Goal: Information Seeking & Learning: Learn about a topic

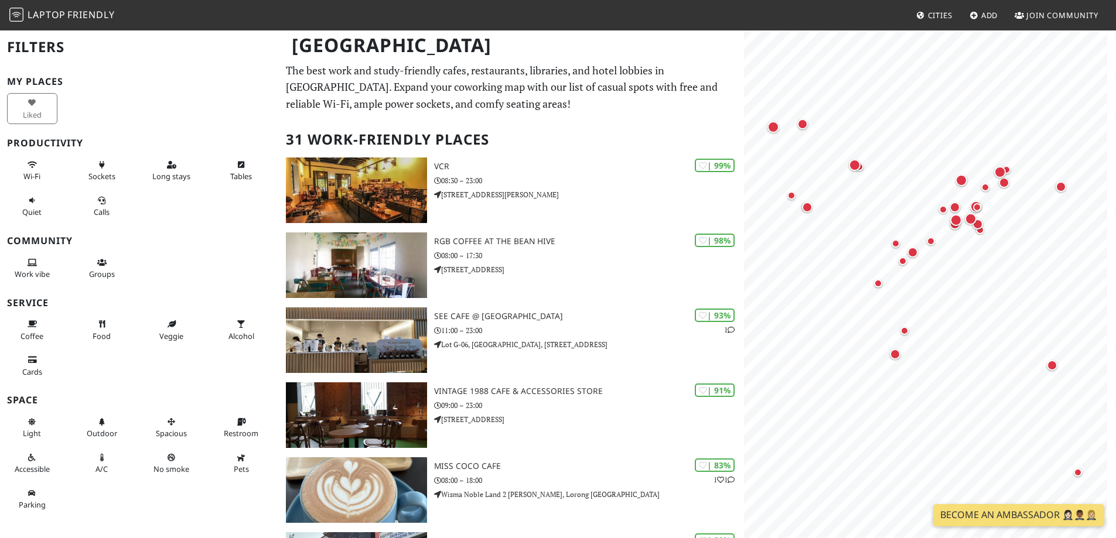
click at [88, 118] on div "Liked" at bounding box center [139, 109] width 279 height 36
click at [51, 27] on nav "Laptop Friendly Cities Add Join Community" at bounding box center [558, 15] width 1116 height 30
click at [49, 16] on span "Laptop" at bounding box center [47, 14] width 38 height 13
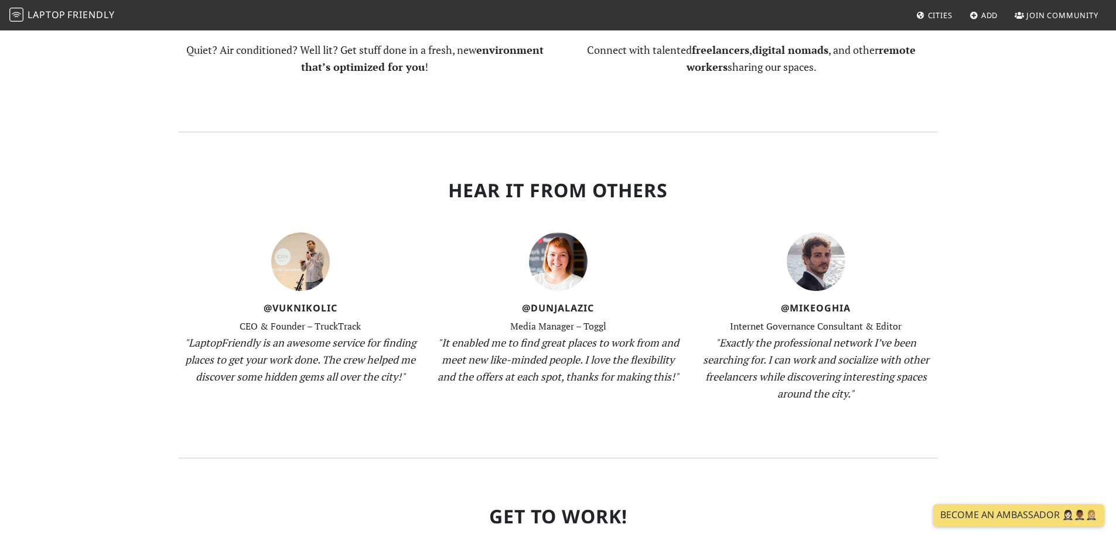
scroll to position [1212, 0]
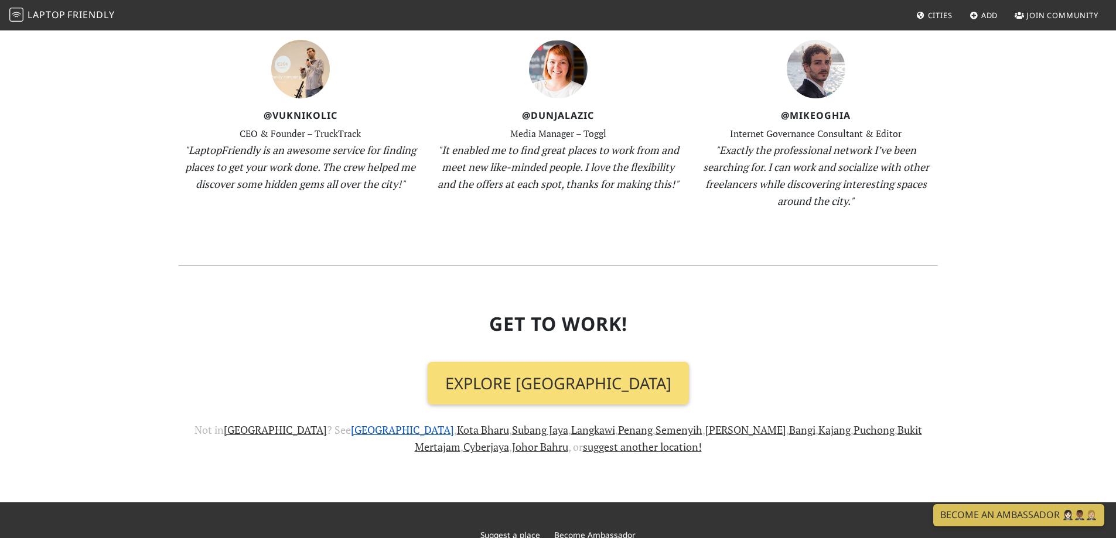
click at [351, 423] on link "[GEOGRAPHIC_DATA]" at bounding box center [402, 430] width 103 height 14
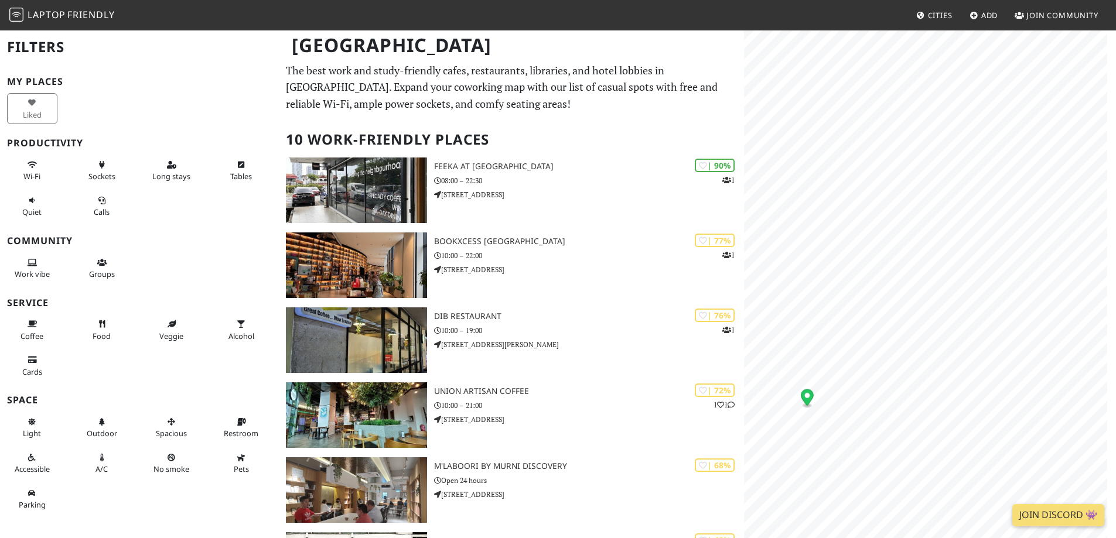
click at [60, 405] on h3 "Space" at bounding box center [139, 400] width 265 height 11
click at [80, 392] on div "My Places Liked Productivity Wi-Fi Sockets Long stays Tables Quiet Calls Commun…" at bounding box center [139, 296] width 265 height 441
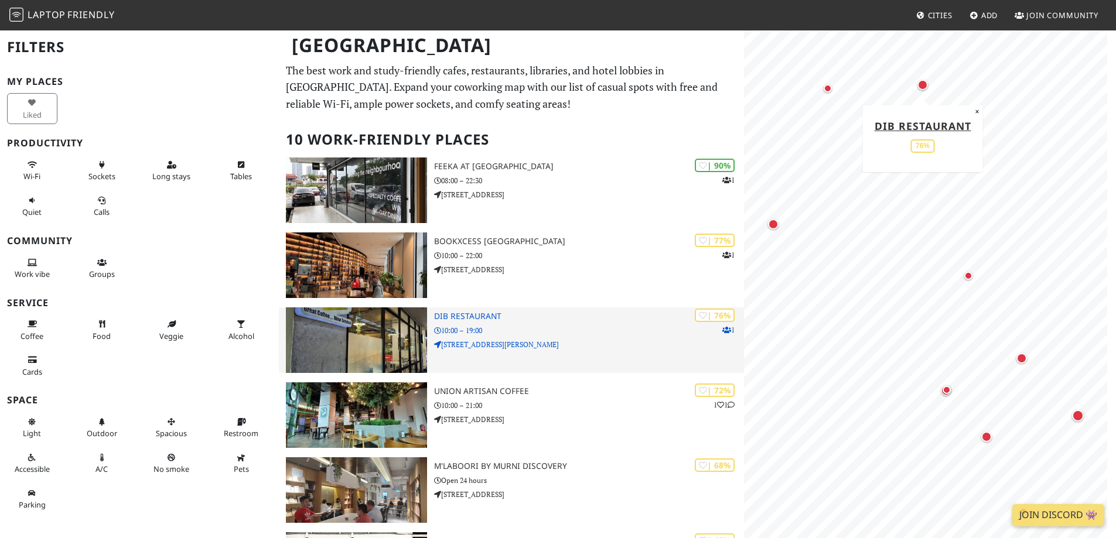
click at [394, 350] on img at bounding box center [356, 341] width 141 height 66
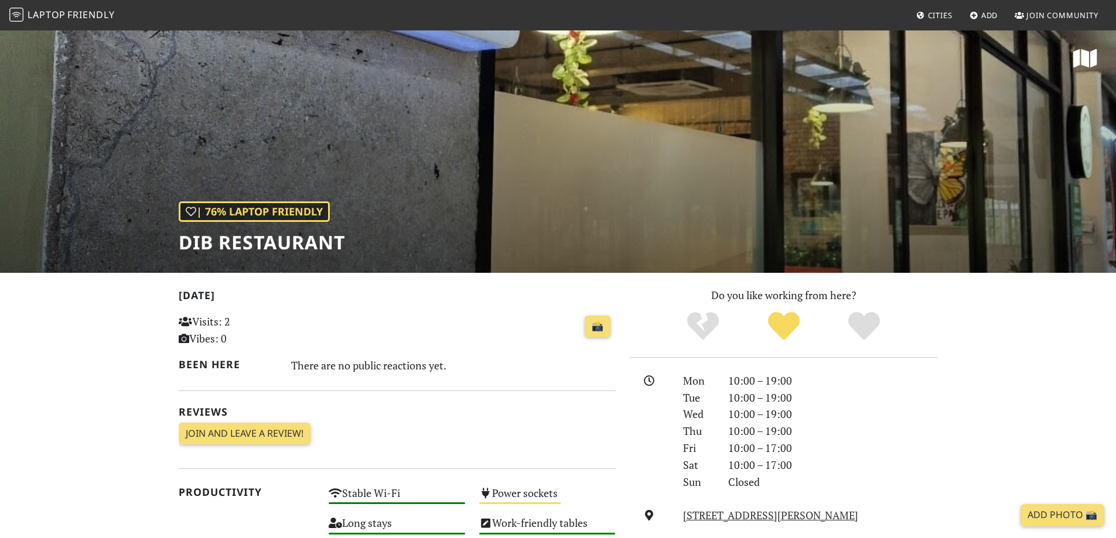
click at [513, 182] on div "| 76% Laptop Friendly DIB RESTAURANT" at bounding box center [558, 151] width 1116 height 244
drag, startPoint x: 310, startPoint y: 248, endPoint x: 172, endPoint y: 243, distance: 138.9
click at [172, 243] on div "| 76% Laptop Friendly DIB RESTAURANT" at bounding box center [558, 151] width 1116 height 244
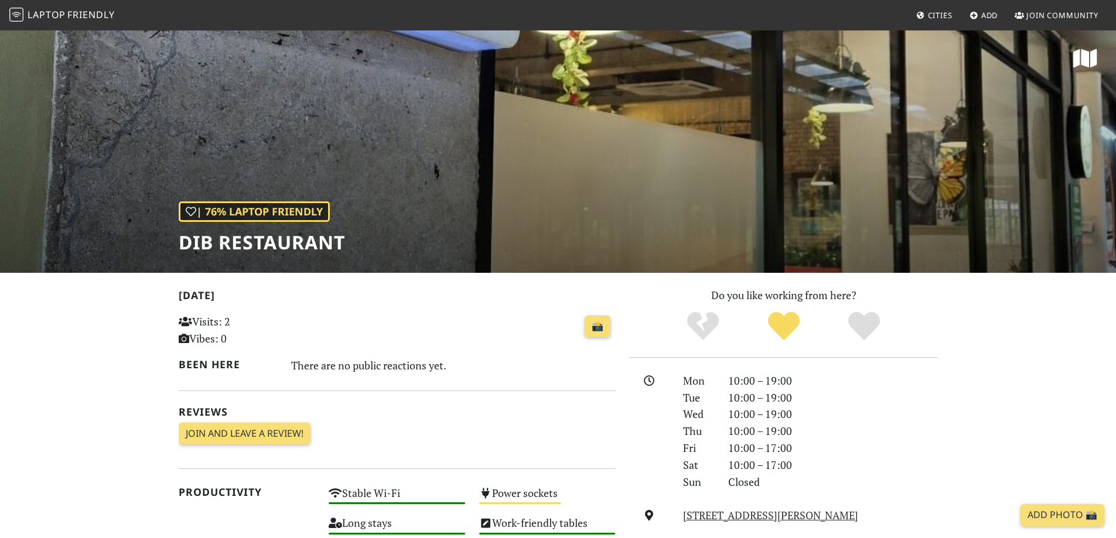
scroll to position [59, 0]
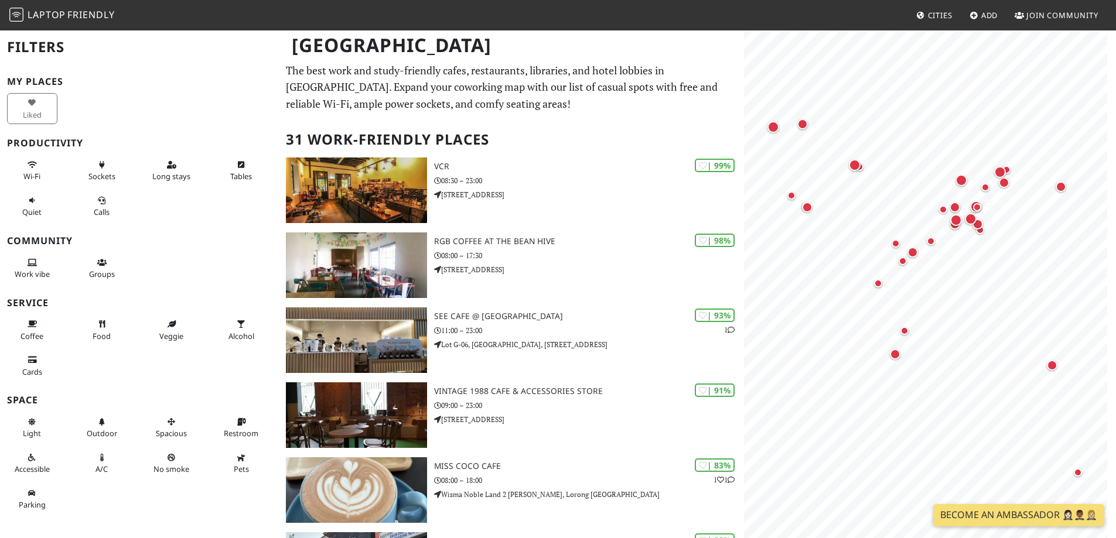
click at [23, 12] on img at bounding box center [16, 15] width 14 height 14
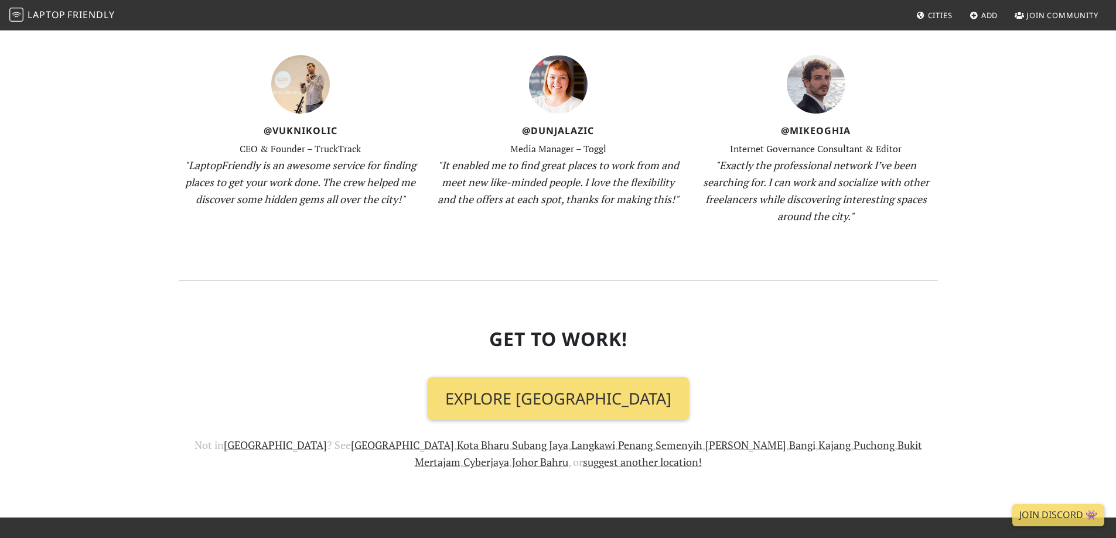
scroll to position [1271, 0]
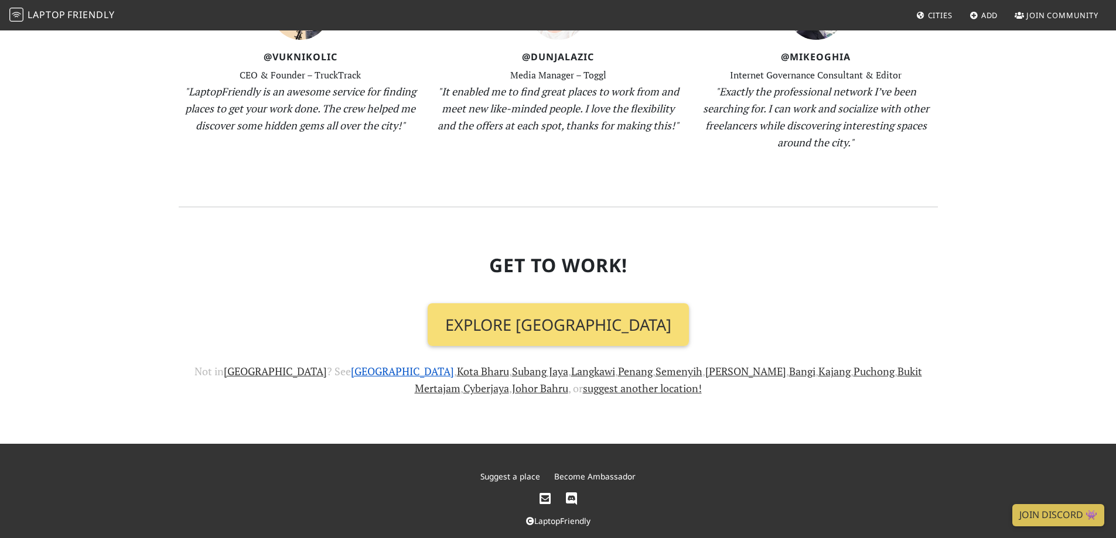
click at [351, 364] on link "[GEOGRAPHIC_DATA]" at bounding box center [402, 371] width 103 height 14
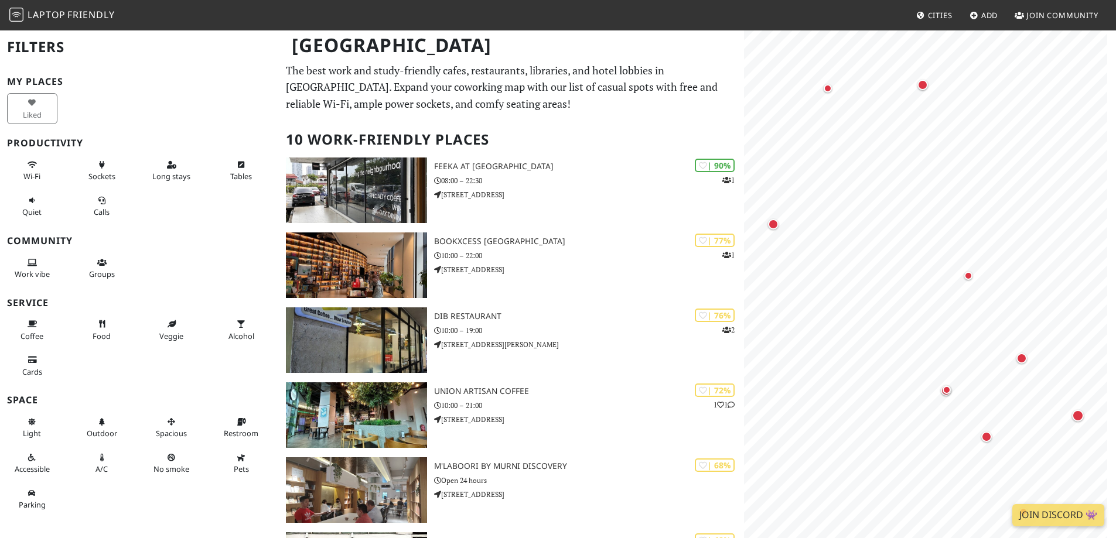
click at [65, 50] on h2 "Filters" at bounding box center [139, 47] width 265 height 36
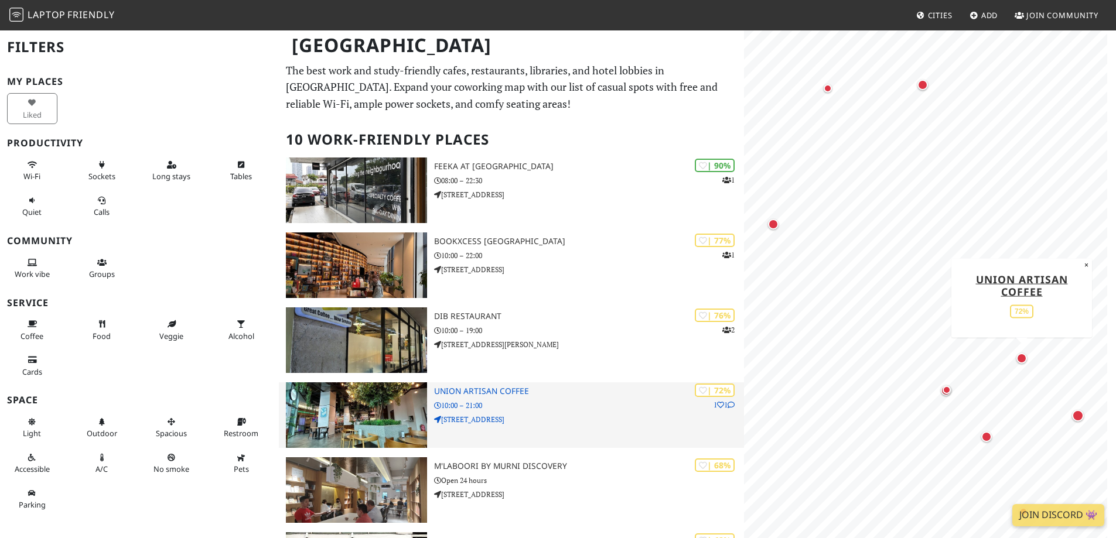
click at [364, 413] on img at bounding box center [356, 415] width 141 height 66
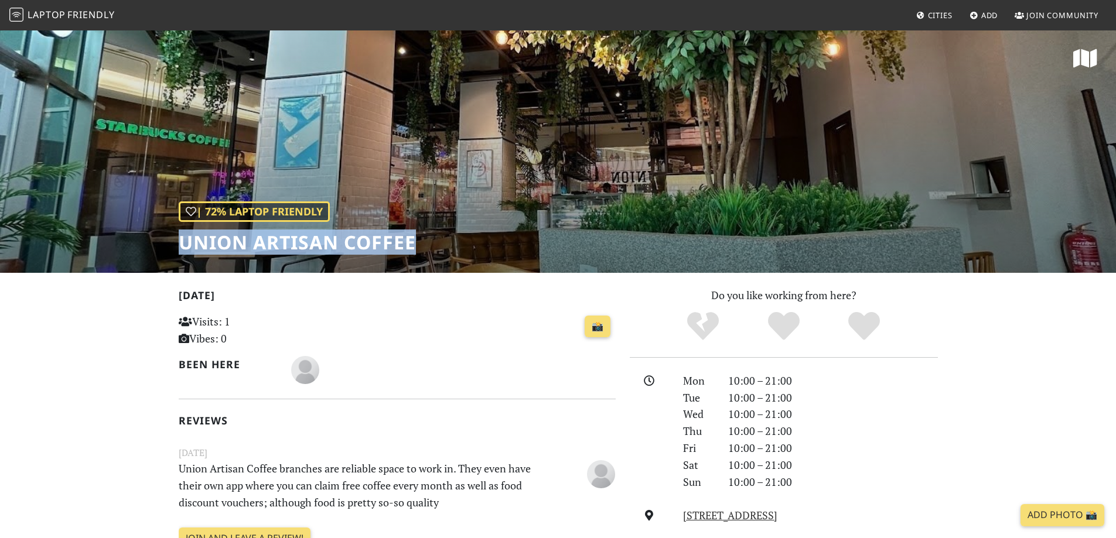
drag, startPoint x: 394, startPoint y: 237, endPoint x: 202, endPoint y: 240, distance: 192.1
click at [172, 233] on div "| 72% Laptop Friendly Union Artisan Coffee" at bounding box center [558, 151] width 1116 height 244
